Goal: Information Seeking & Learning: Learn about a topic

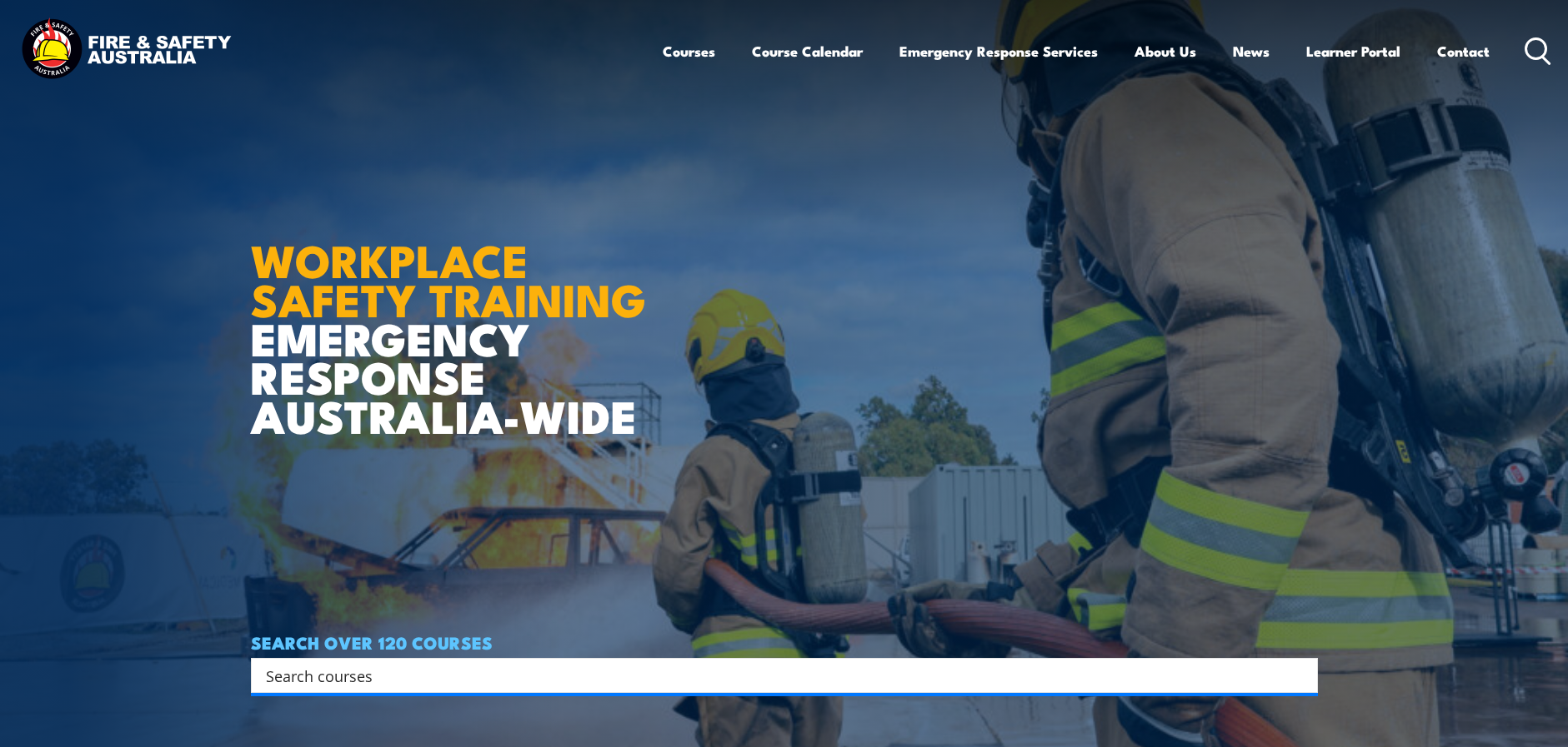
click at [294, 678] on input "Search input" at bounding box center [774, 676] width 1016 height 25
paste input "PUAFER005"
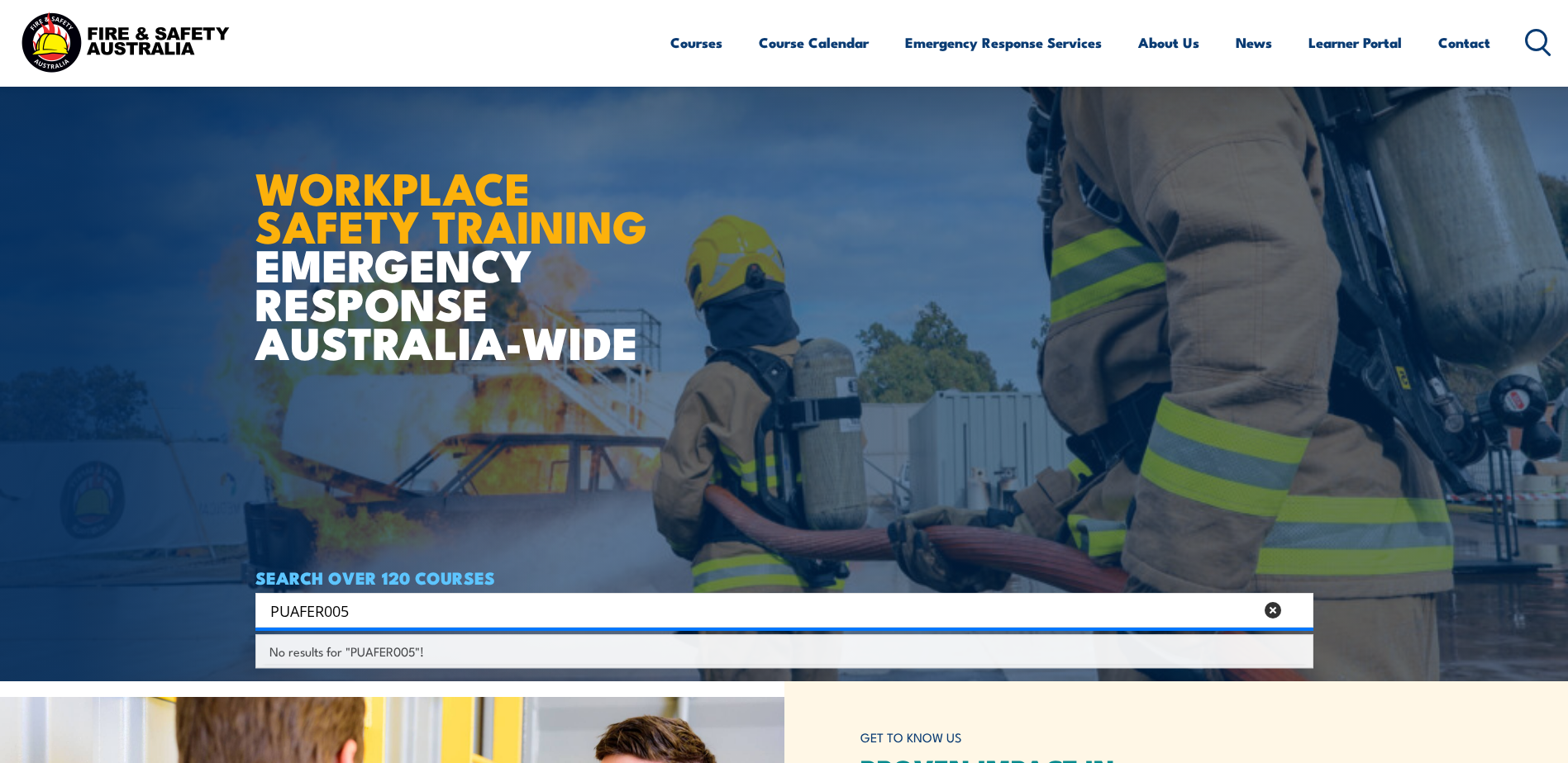
scroll to position [83, 0]
type input "PUAFER005"
drag, startPoint x: 396, startPoint y: 613, endPoint x: 220, endPoint y: 590, distance: 177.5
click at [220, 590] on section "WORKPLACE SAFETY TRAINING EMERGENCY RESPONSE [GEOGRAPHIC_DATA]-WIDE SEARCH OVER…" at bounding box center [784, 299] width 1568 height 763
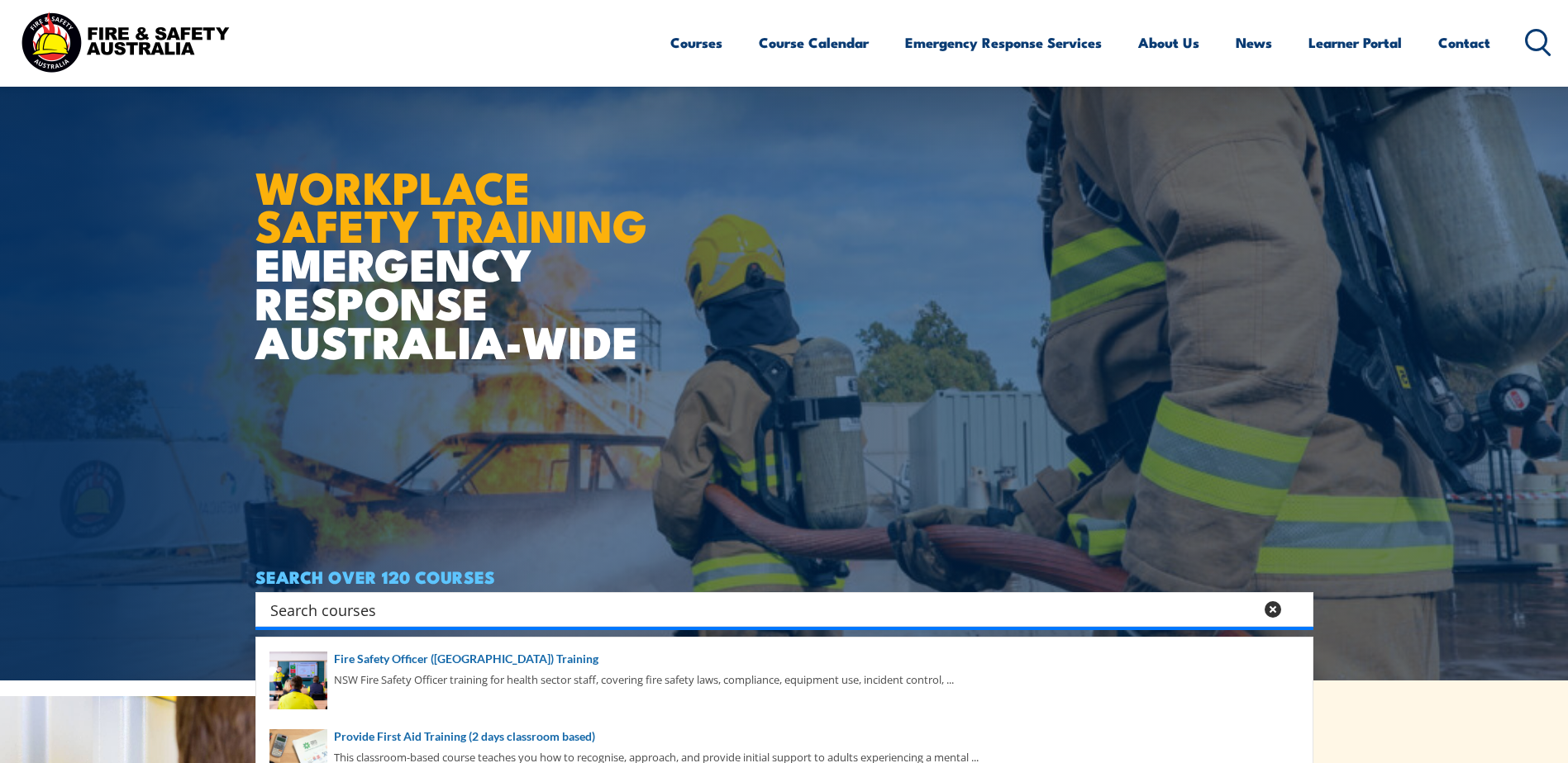
paste input "Operate as part of an emergency control organisation"
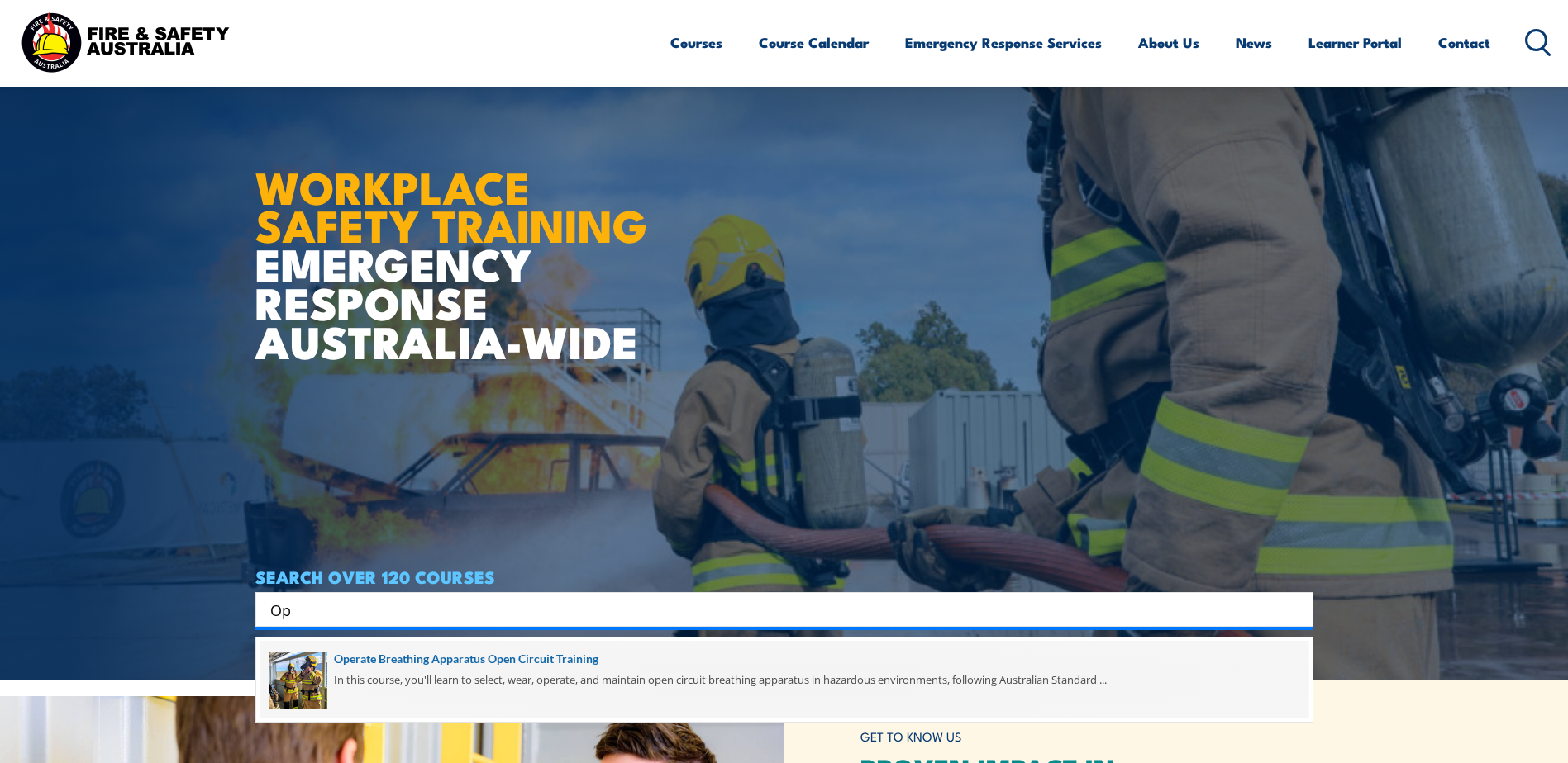
type input "O"
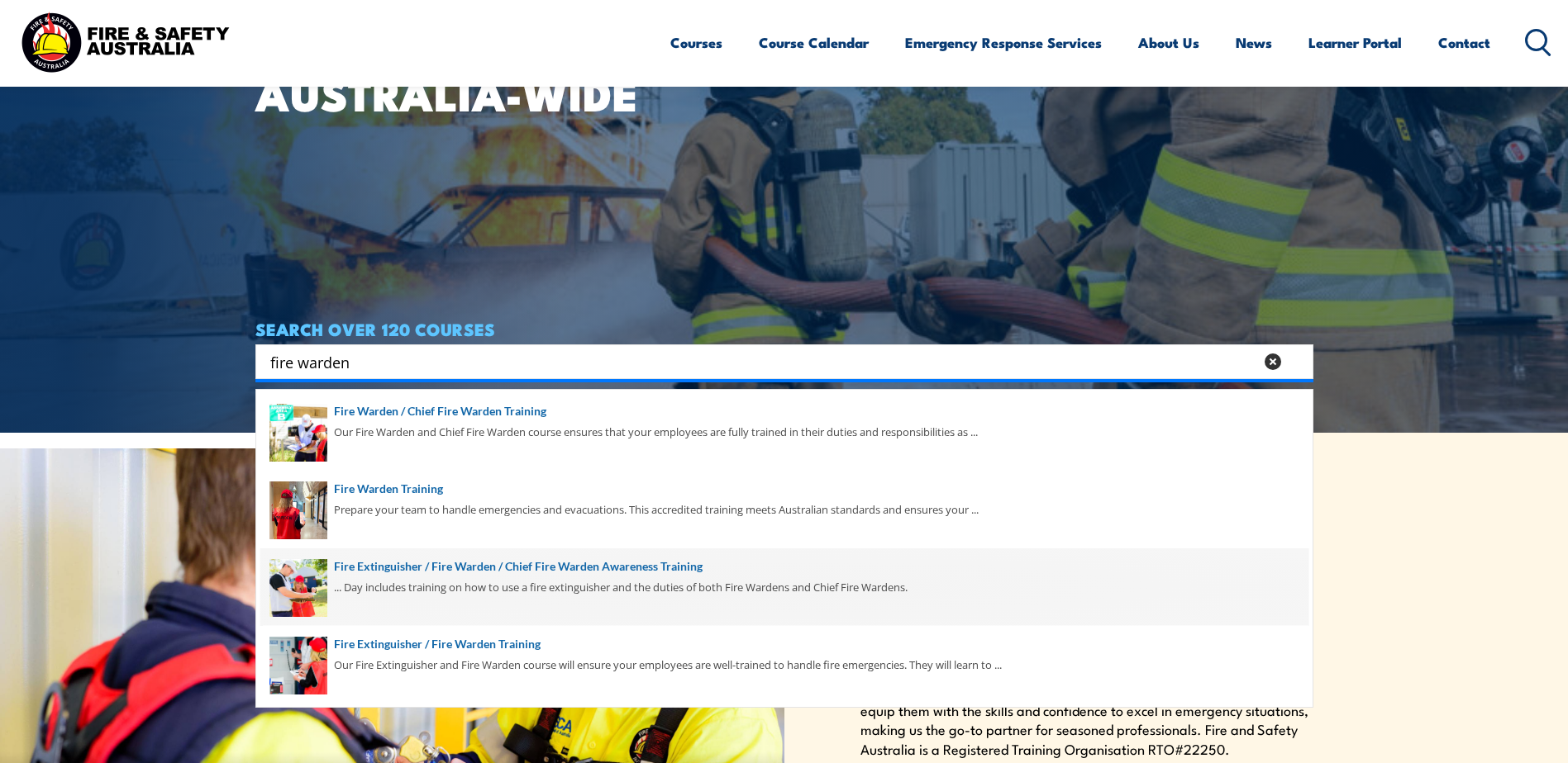
scroll to position [165, 0]
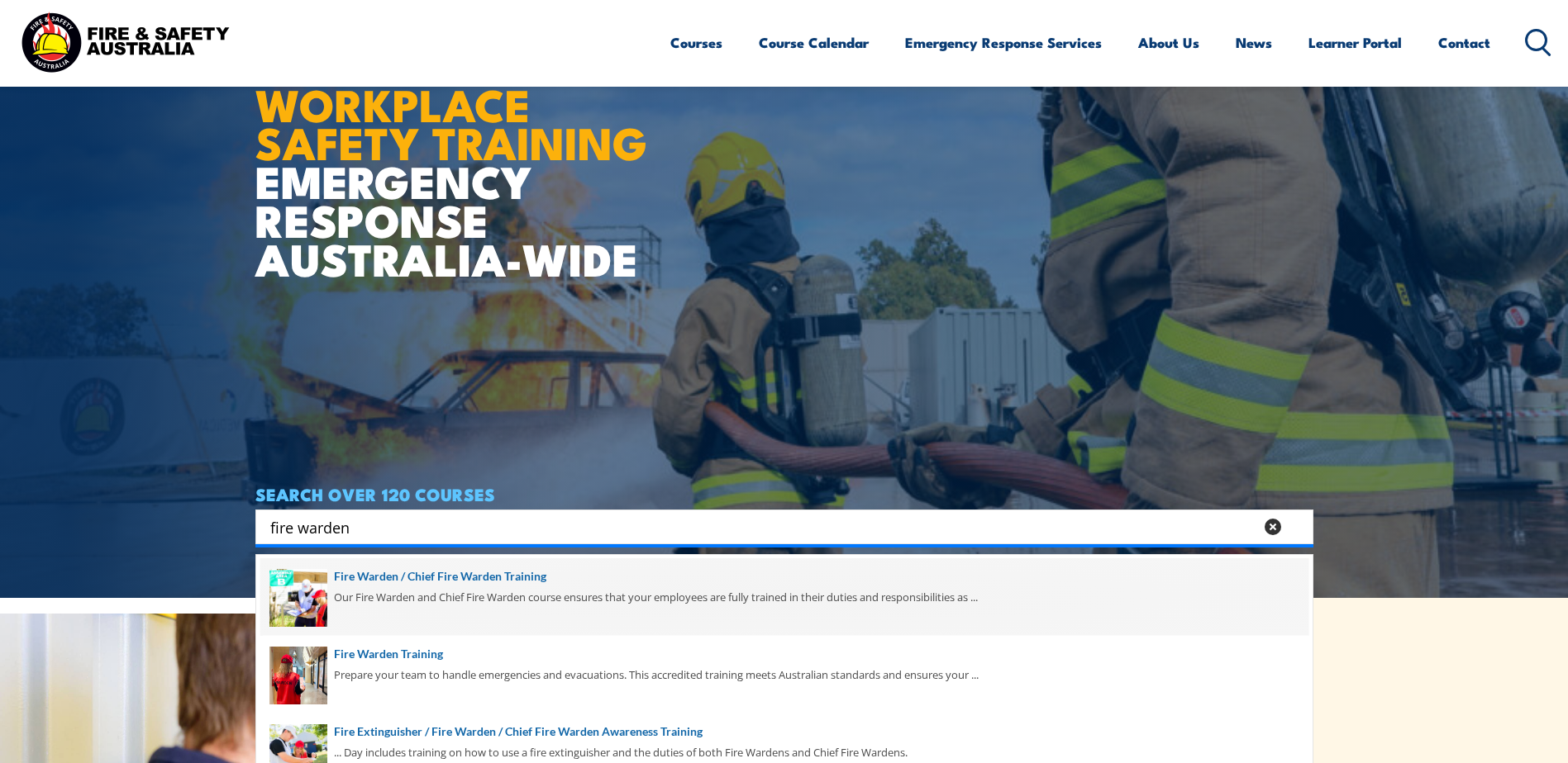
type input "fire warden"
click at [421, 598] on span at bounding box center [784, 597] width 1048 height 78
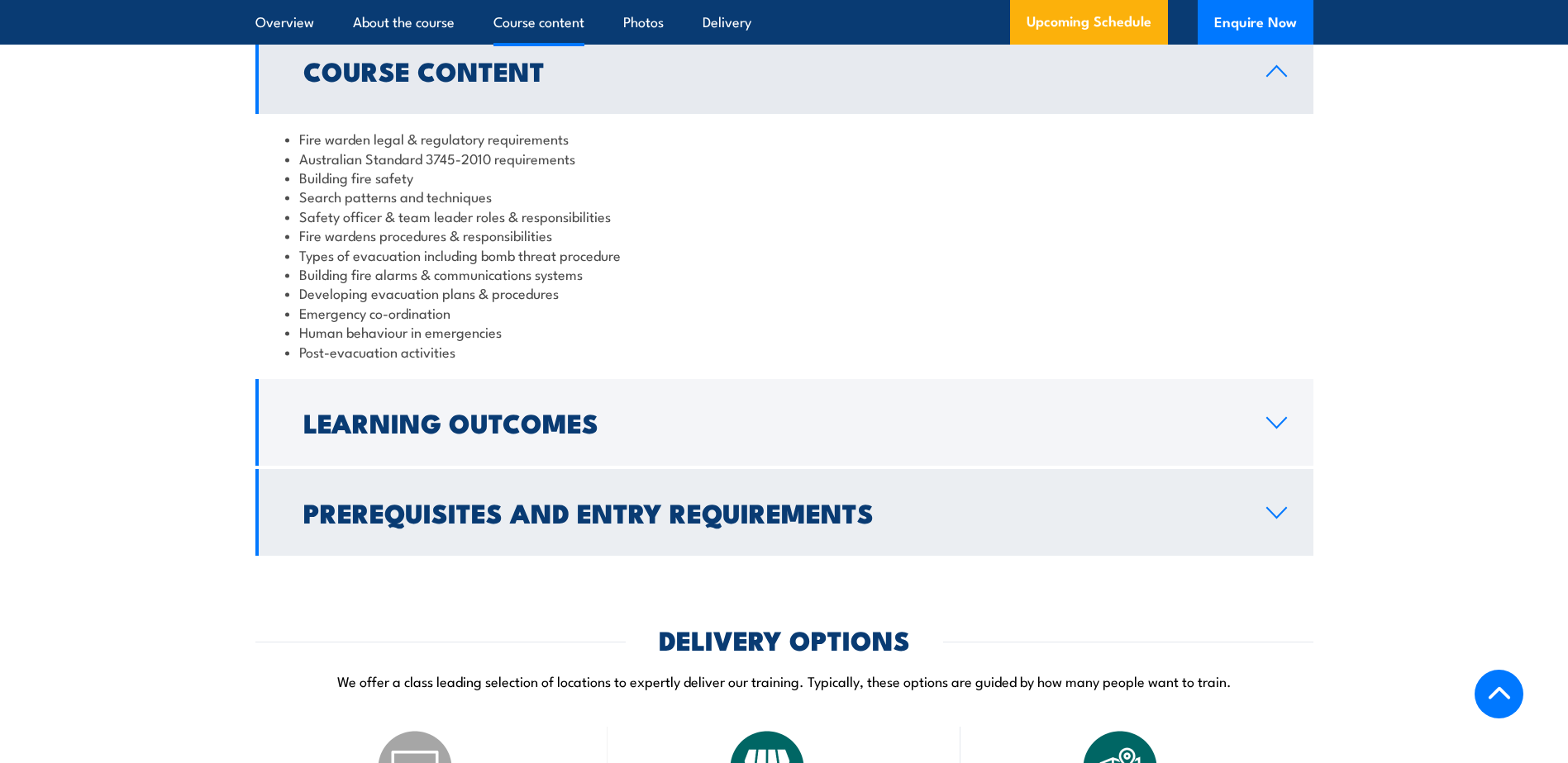
scroll to position [1652, 0]
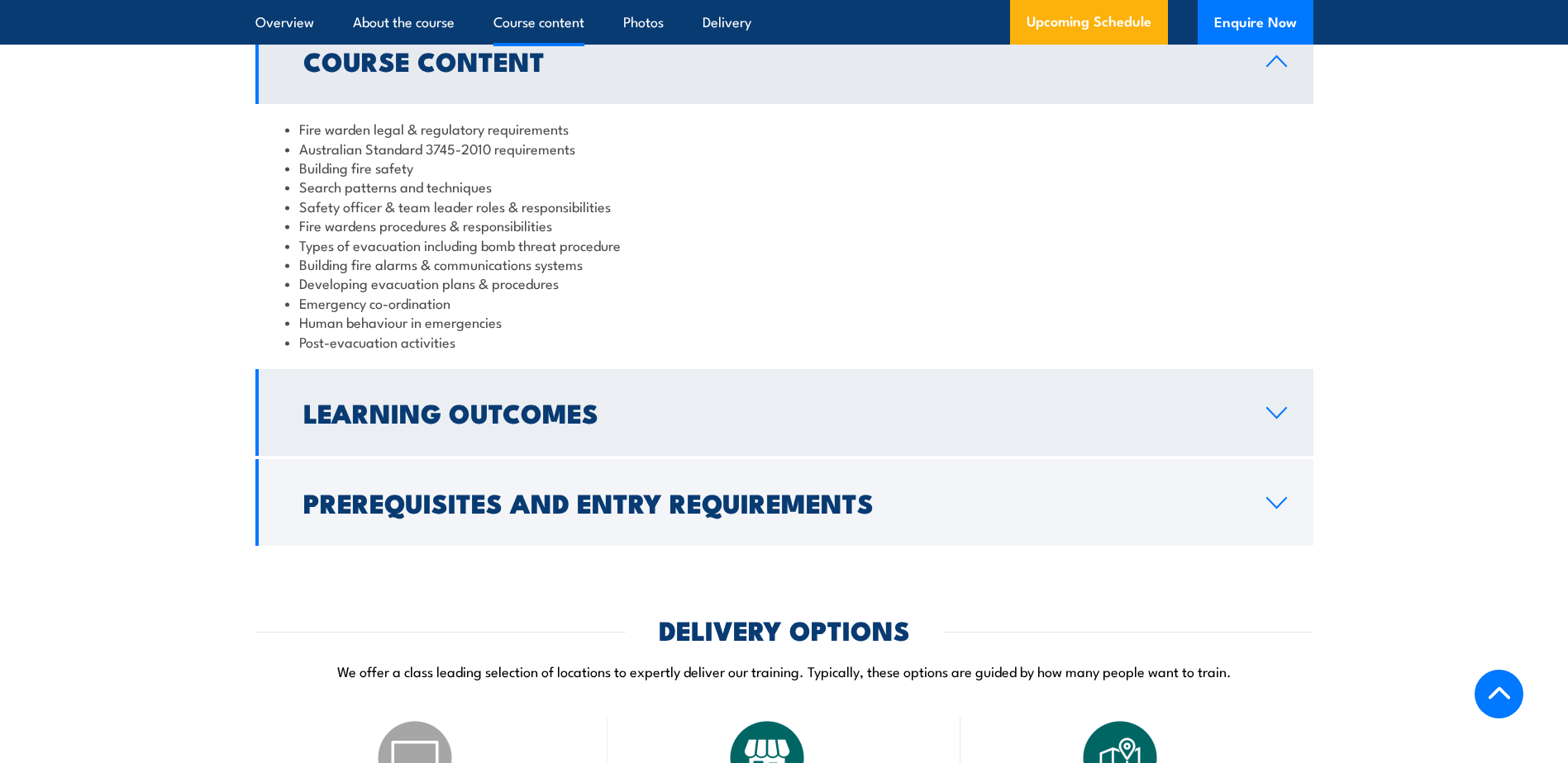
click at [1272, 418] on icon at bounding box center [1276, 413] width 19 height 9
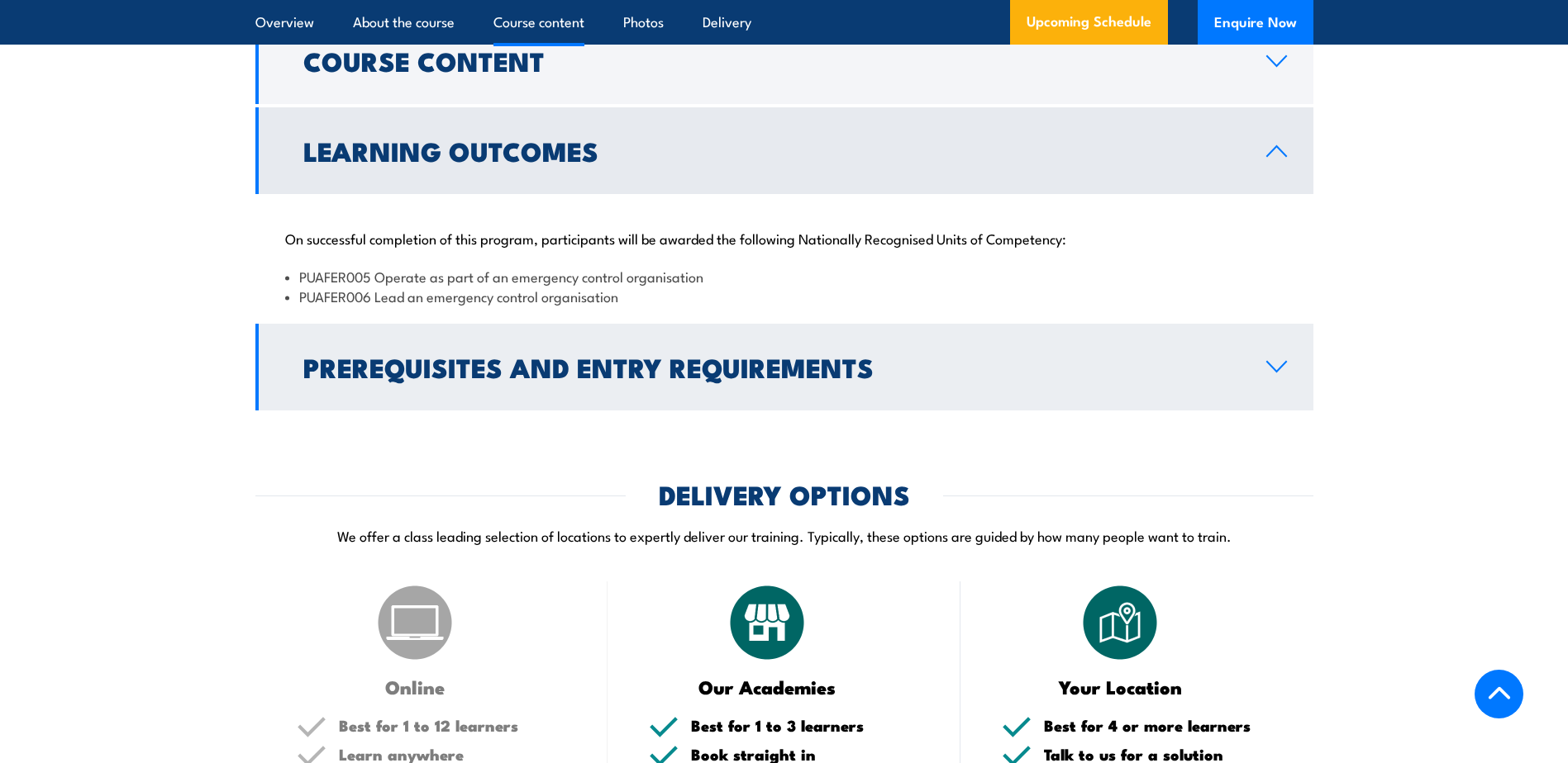
click at [1270, 394] on link "Prerequisites and Entry Requirements" at bounding box center [784, 367] width 1058 height 86
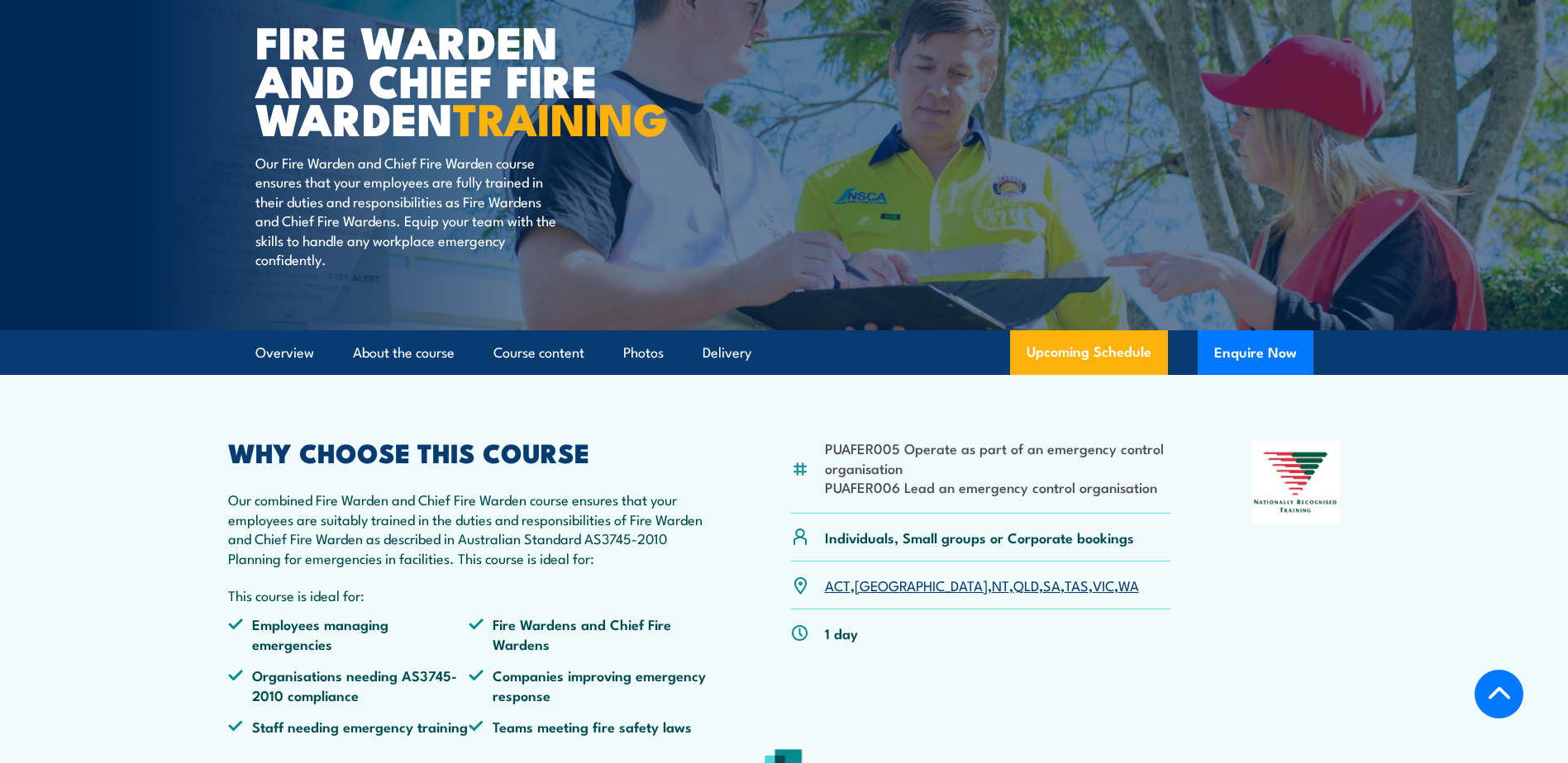
scroll to position [331, 0]
